Goal: Task Accomplishment & Management: Manage account settings

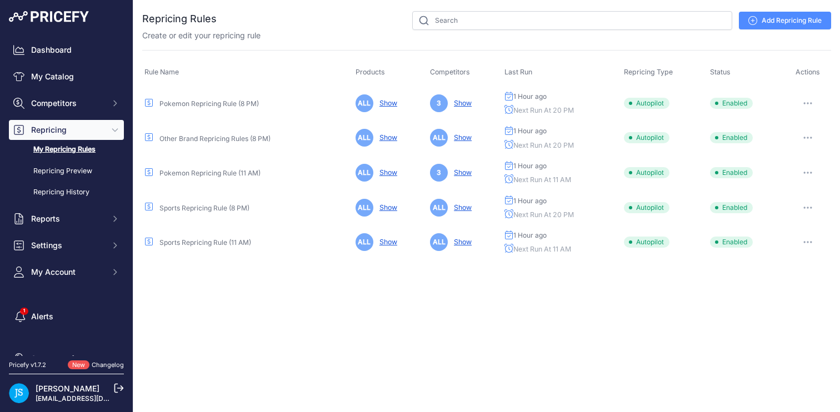
click at [205, 238] on link "Sports Repricing Rule (11 AM)" at bounding box center [205, 242] width 92 height 8
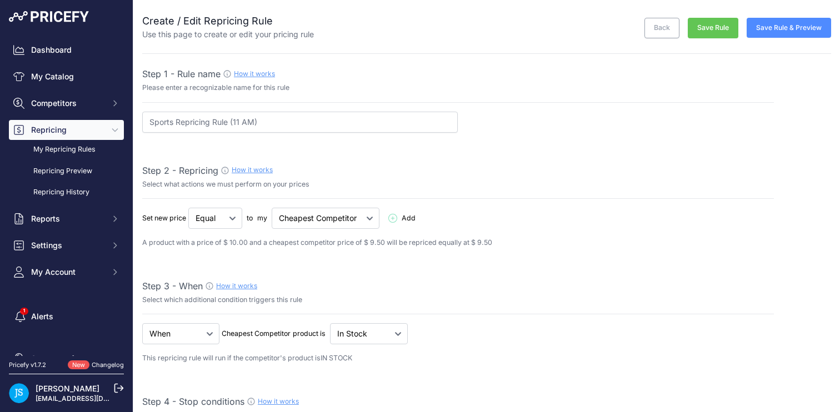
select select "percentage"
select select "11"
